Goal: Information Seeking & Learning: Learn about a topic

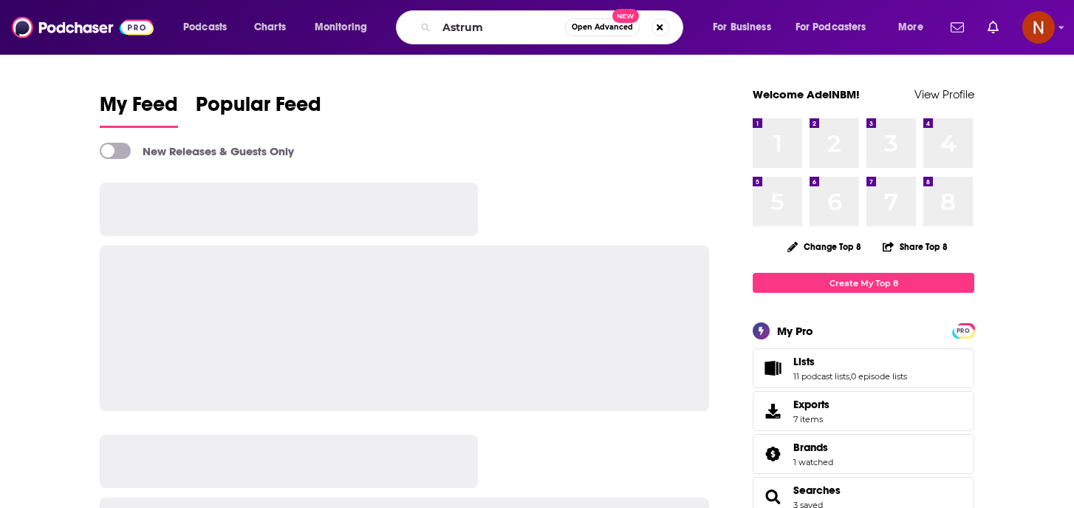
type input "Astrum"
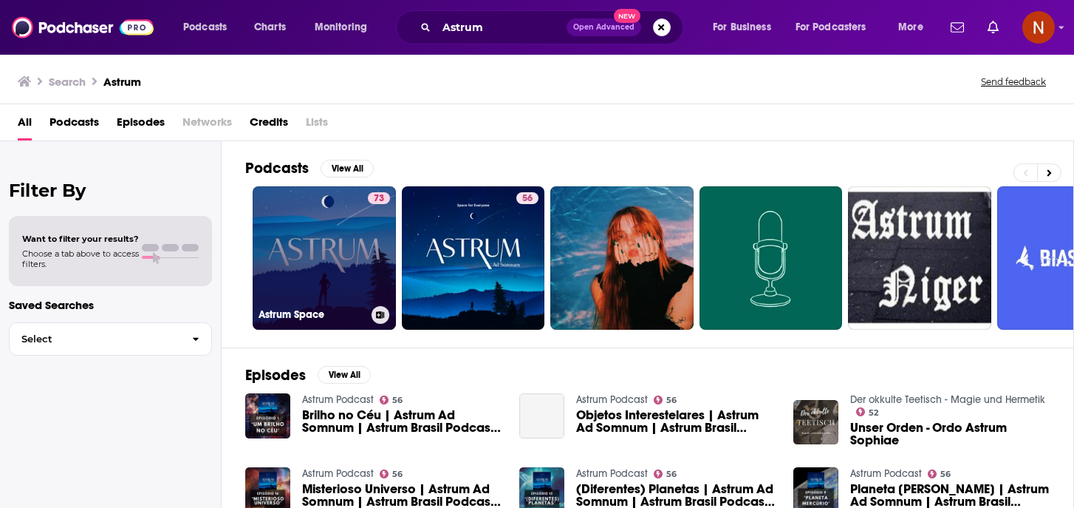
click at [307, 316] on h3 "Astrum Space" at bounding box center [312, 314] width 107 height 13
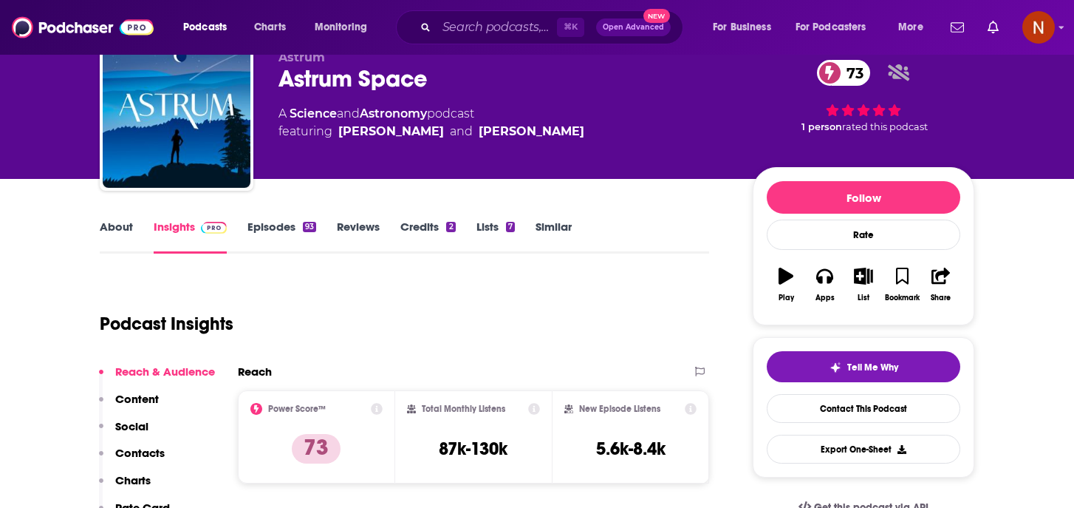
scroll to position [54, 0]
